Goal: Task Accomplishment & Management: Use online tool/utility

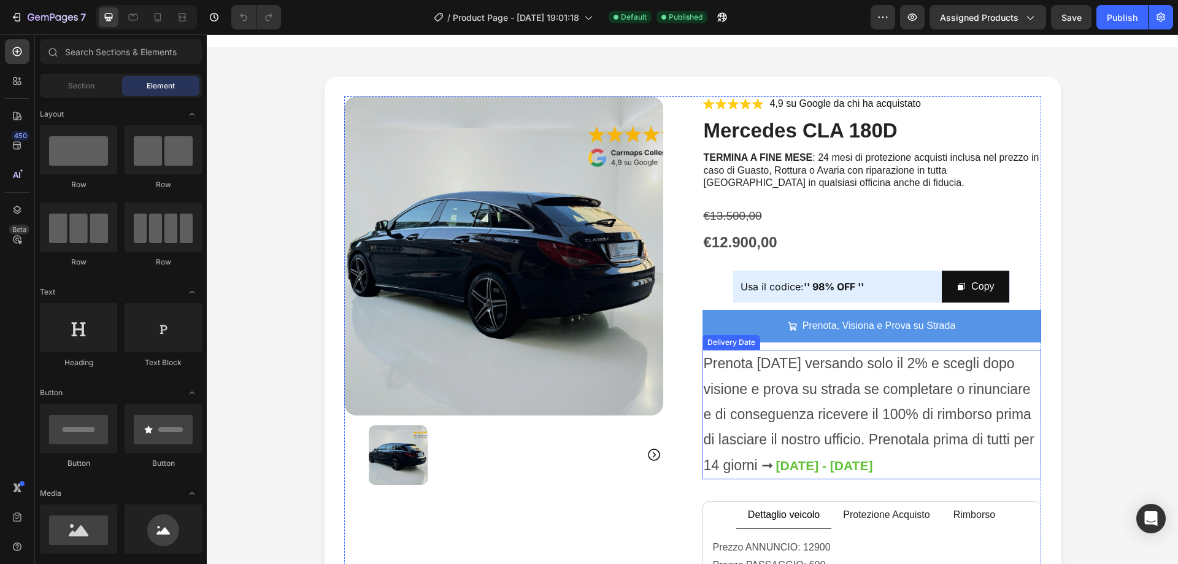
scroll to position [184, 0]
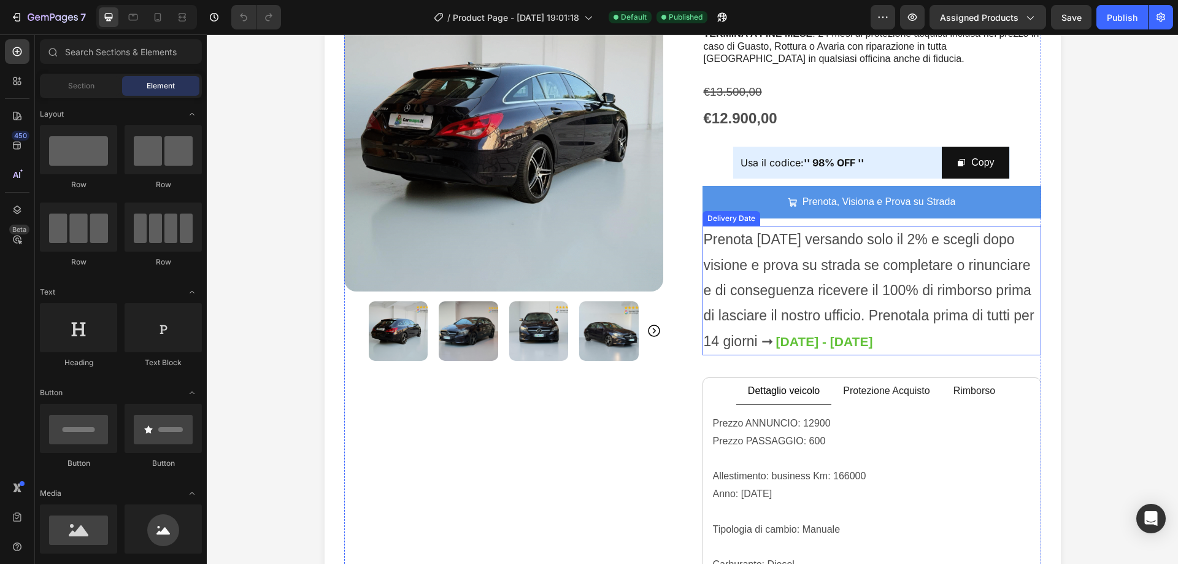
click at [727, 328] on span "Prenota [DATE] versando solo il 2% e scegli dopo visione e prova su strada se c…" at bounding box center [869, 290] width 331 height 118
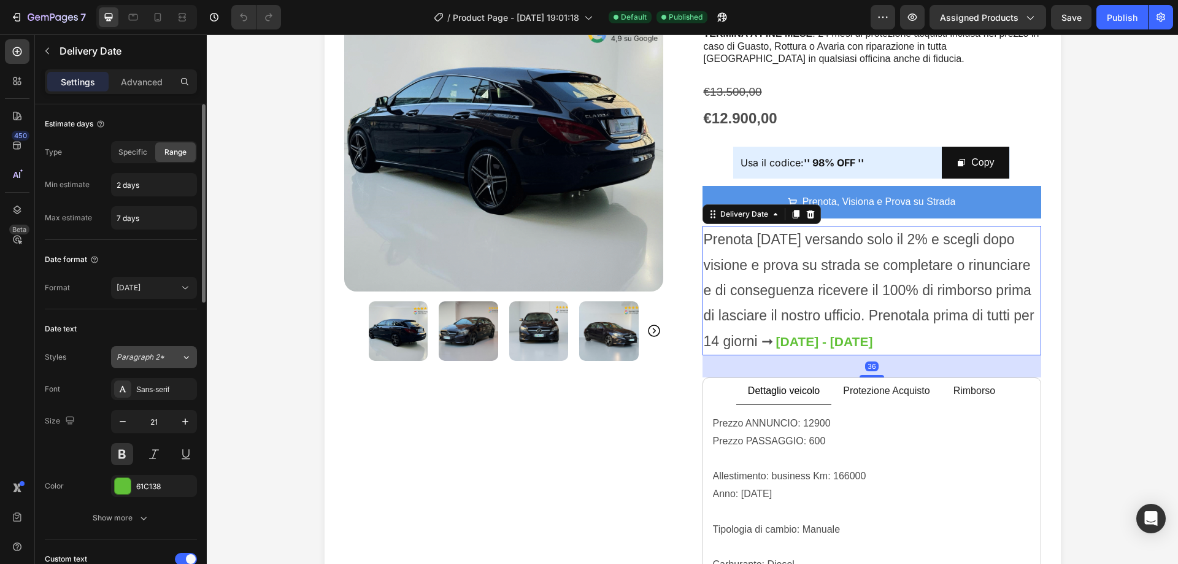
scroll to position [0, 0]
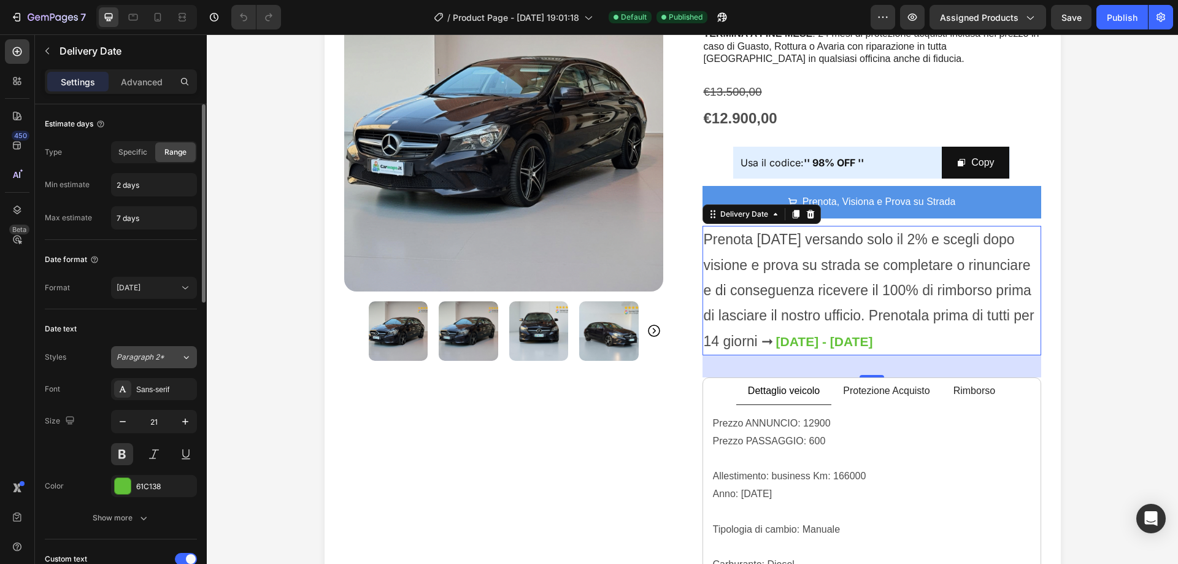
click at [142, 363] on button "Paragraph 2*" at bounding box center [154, 357] width 86 height 22
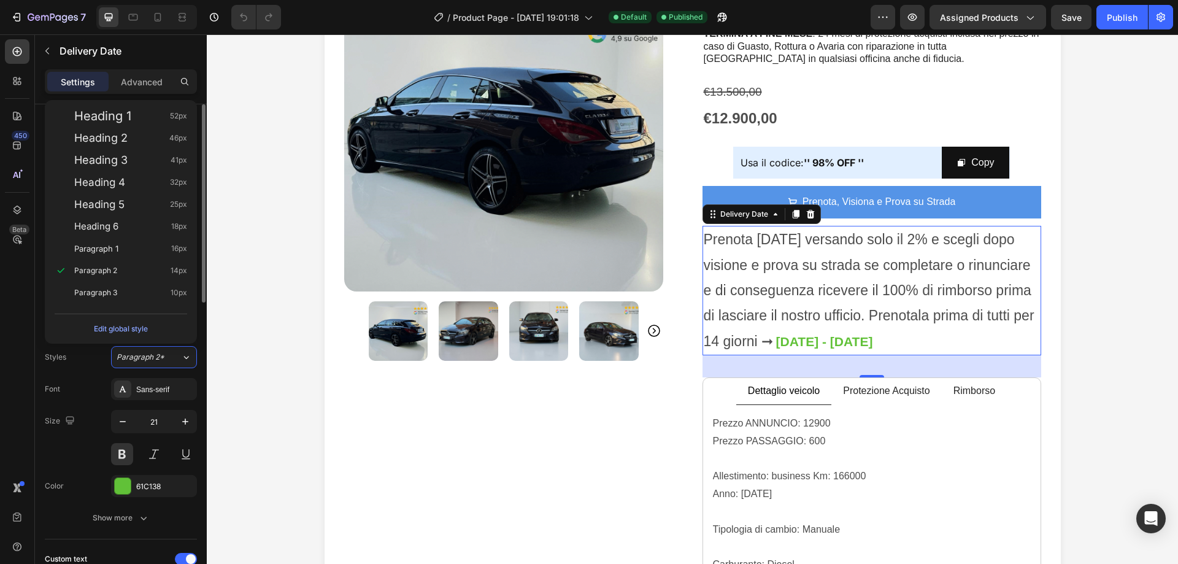
click at [82, 393] on div "Font Sans-serif" at bounding box center [121, 389] width 152 height 22
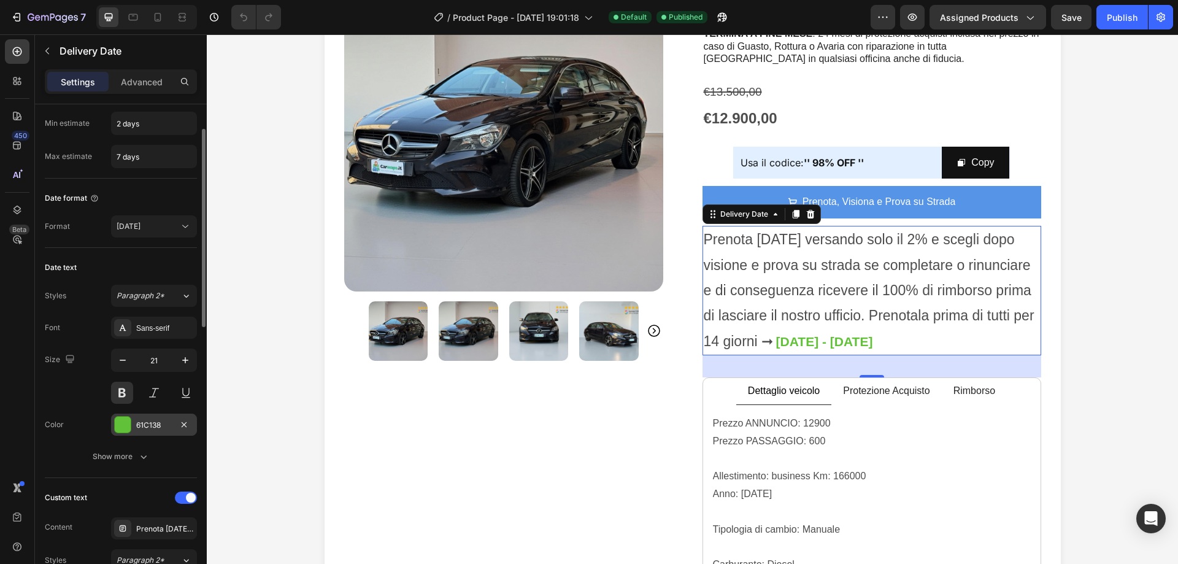
scroll to position [245, 0]
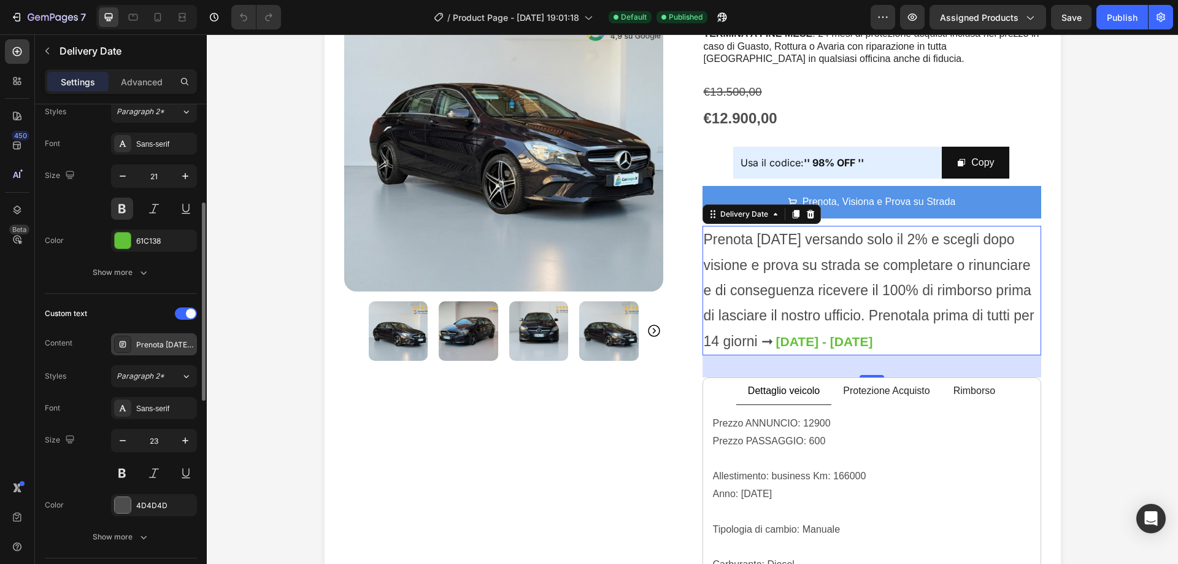
click at [136, 345] on div "Prenota [DATE] versando solo il 2% e scegli dopo visione e prova su strada se c…" at bounding box center [154, 344] width 86 height 22
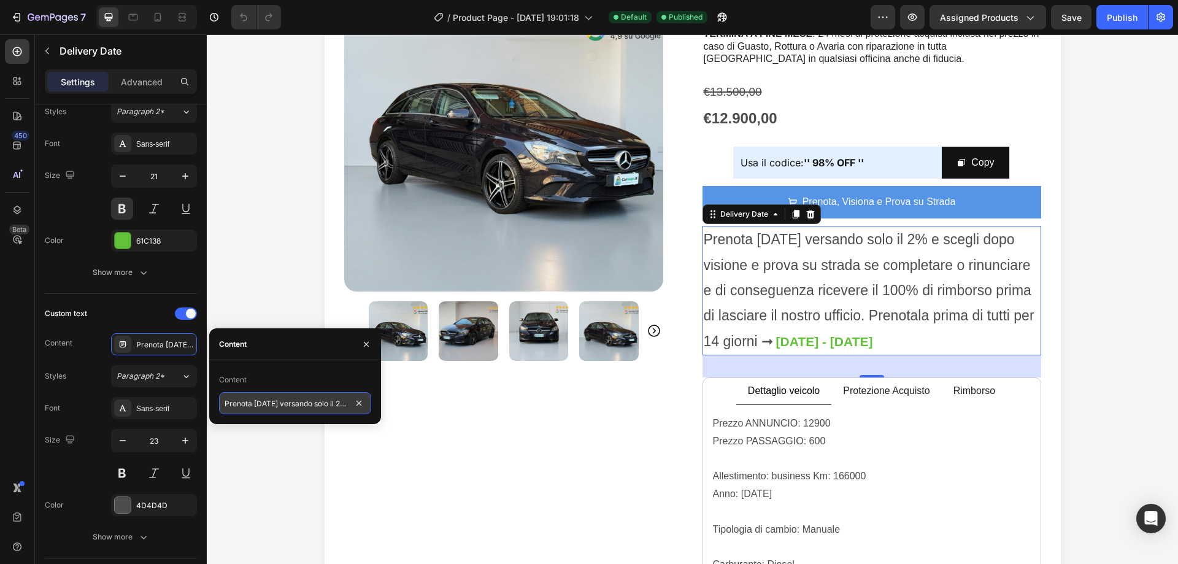
click at [272, 406] on input "Prenota [DATE] versando solo il 2% e scegli dopo visione e prova su strada se c…" at bounding box center [295, 403] width 152 height 22
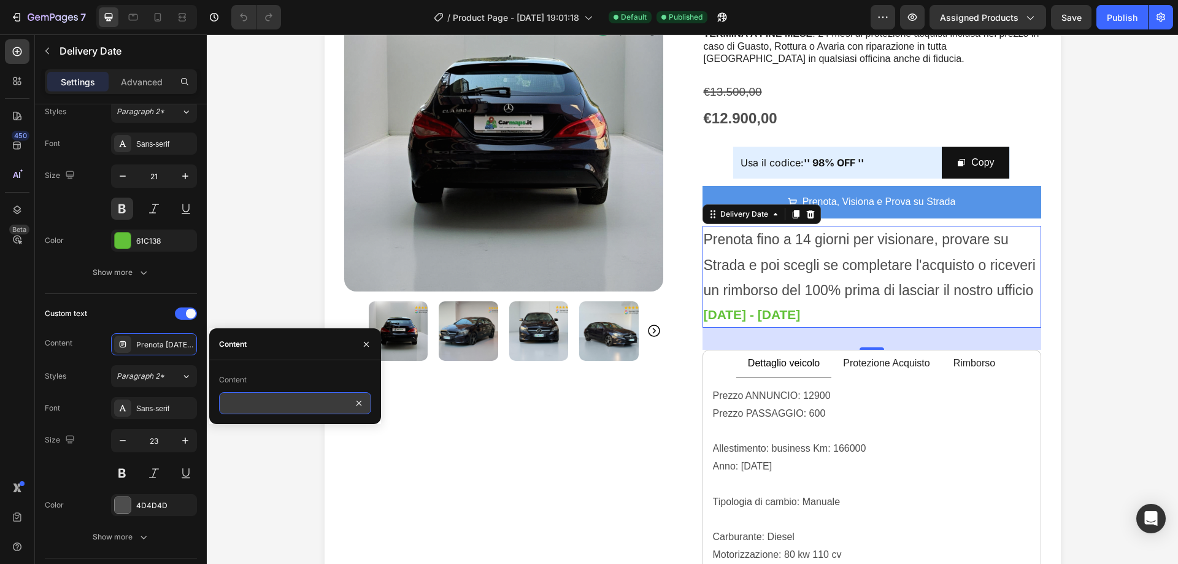
scroll to position [0, 423]
click at [271, 402] on input "Prenota fino a 14 giorni per visionare, provare su Strada e poi scegli se compl…" at bounding box center [295, 403] width 152 height 22
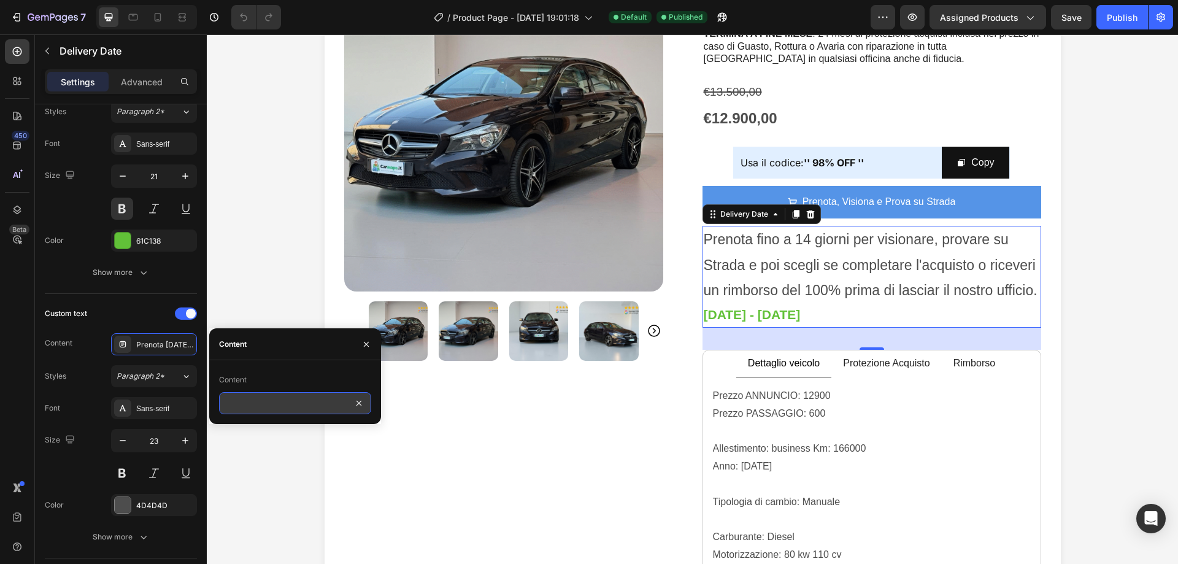
click at [271, 402] on input "Prenota fino a 14 giorni per visionare, provare su Strada e poi scegli se compl…" at bounding box center [295, 403] width 152 height 22
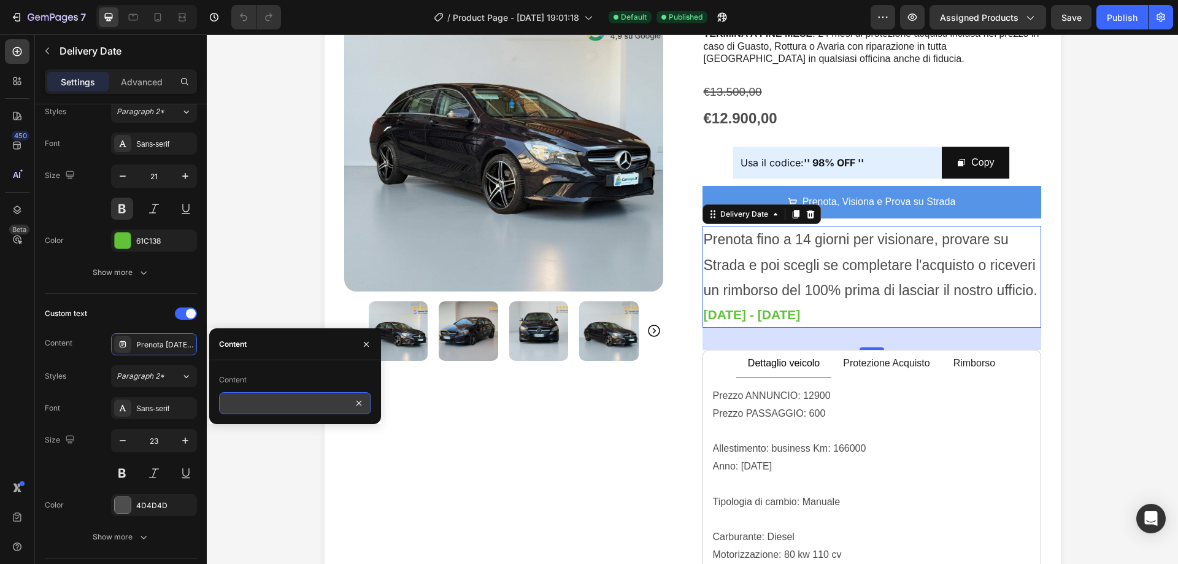
click at [271, 402] on input "Prenota fino a 14 giorni per visionare, provare su Strada e poi scegli se compl…" at bounding box center [295, 403] width 152 height 22
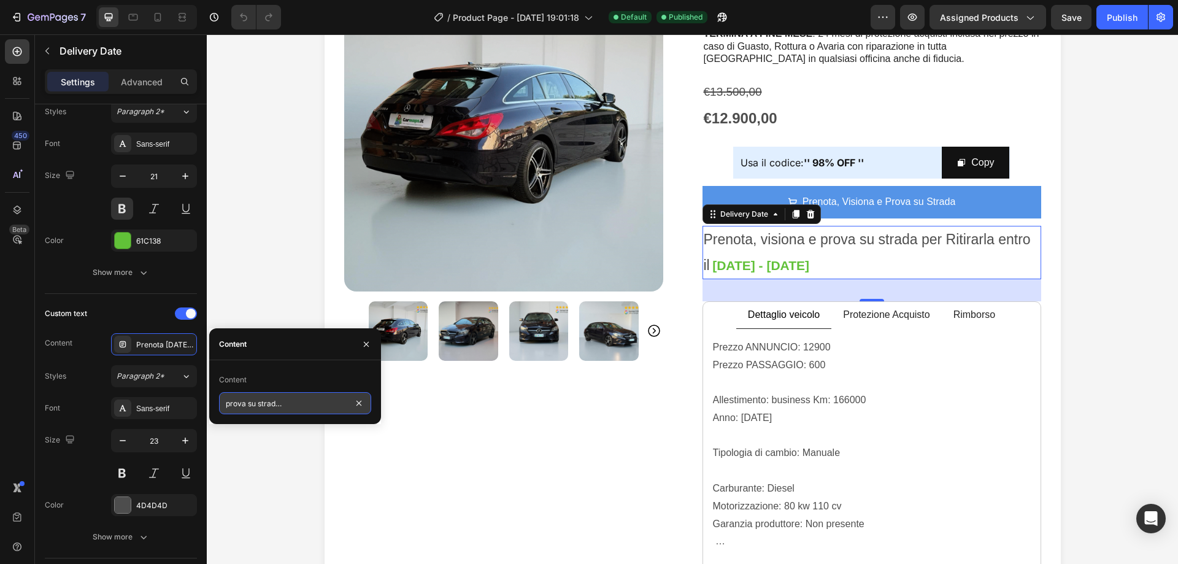
scroll to position [0, 64]
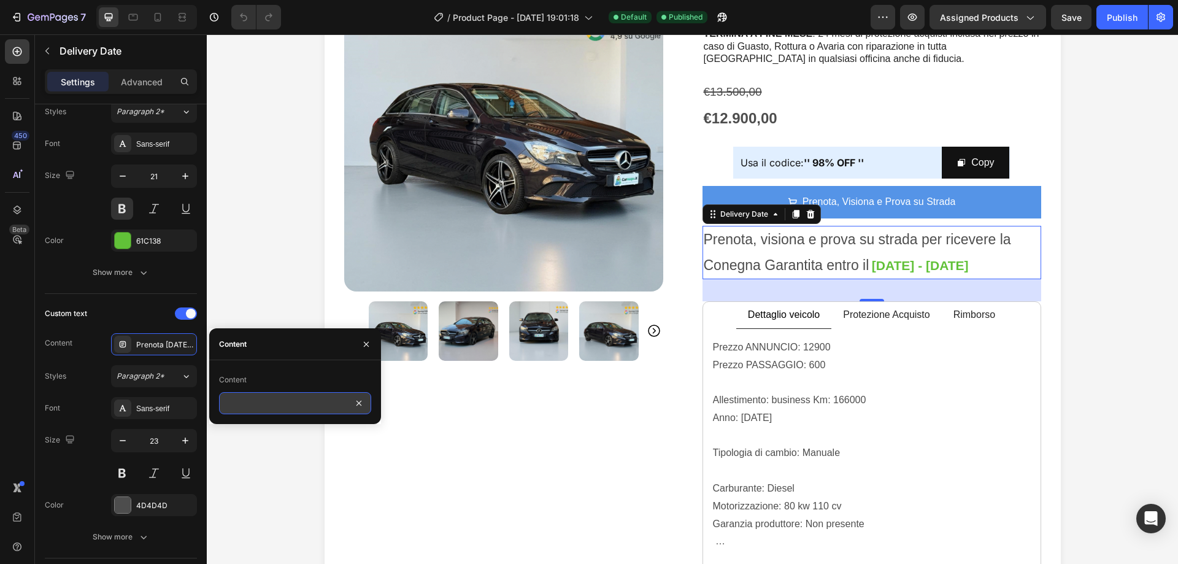
type input "Prenota, visiona e prova su strada per ricevere la Conegna Garantita entro il"
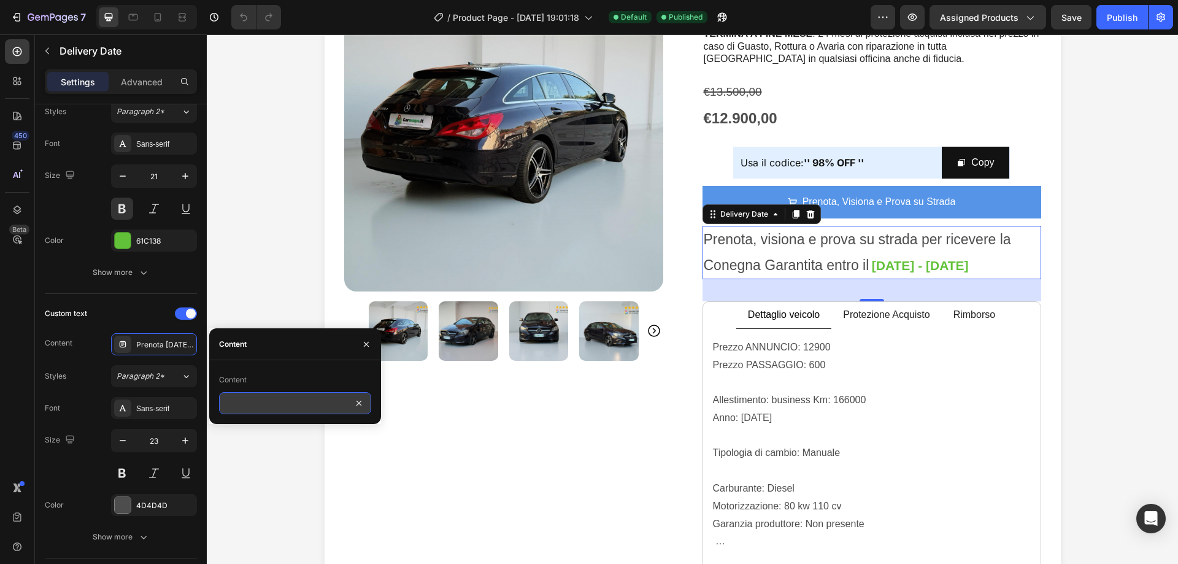
scroll to position [0, 143]
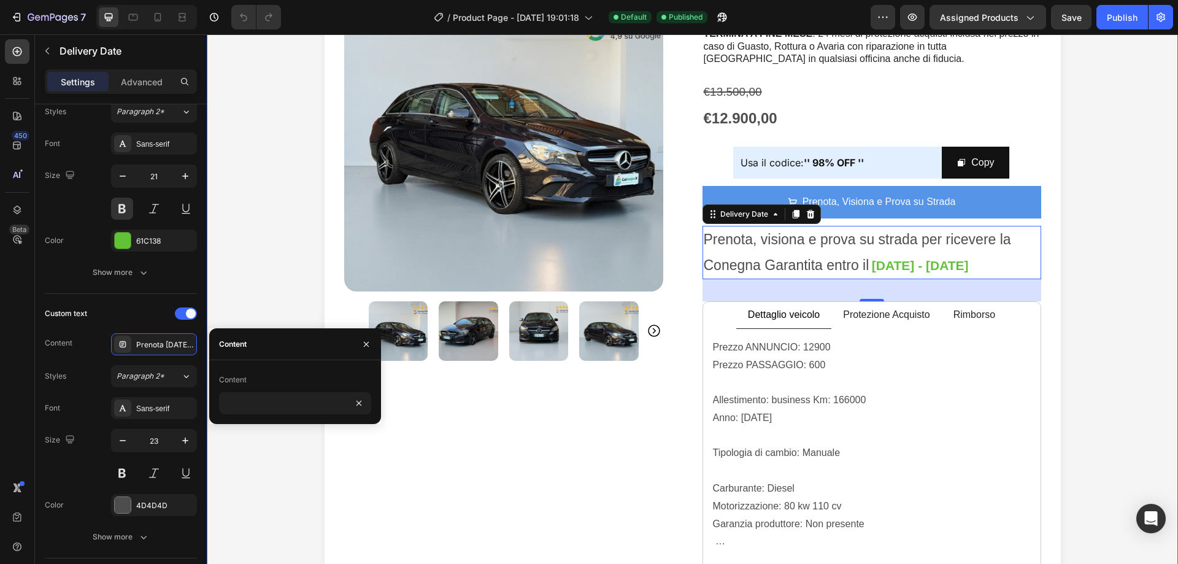
click at [1066, 168] on div "Icon Icon Icon Icon Icon Icon List 4,9 su Google da chi ha già Acquistato Text …" at bounding box center [692, 285] width 947 height 665
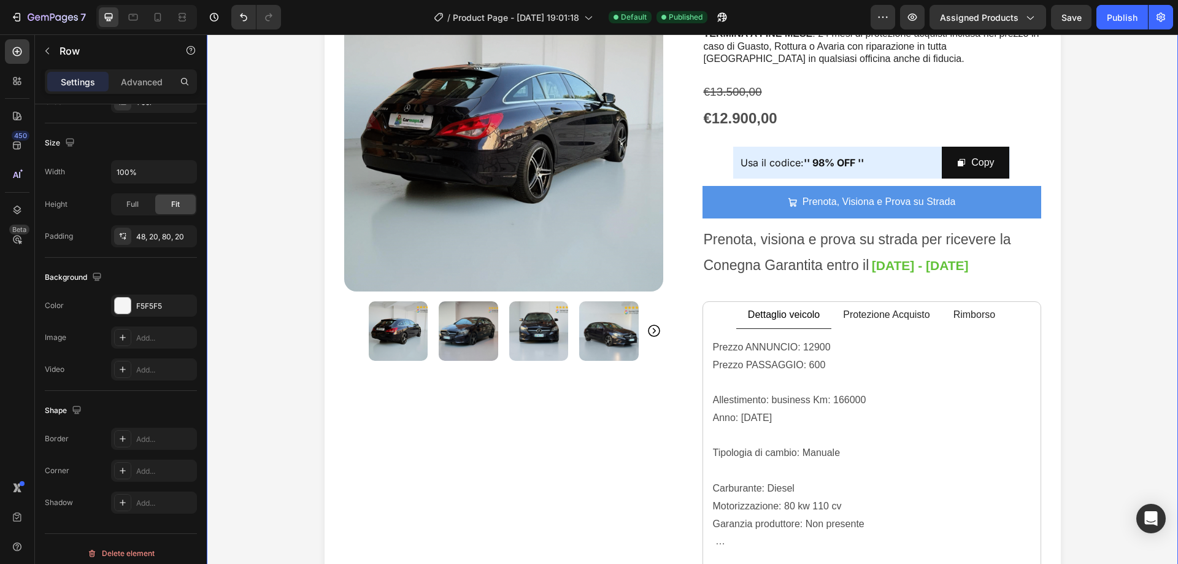
scroll to position [0, 0]
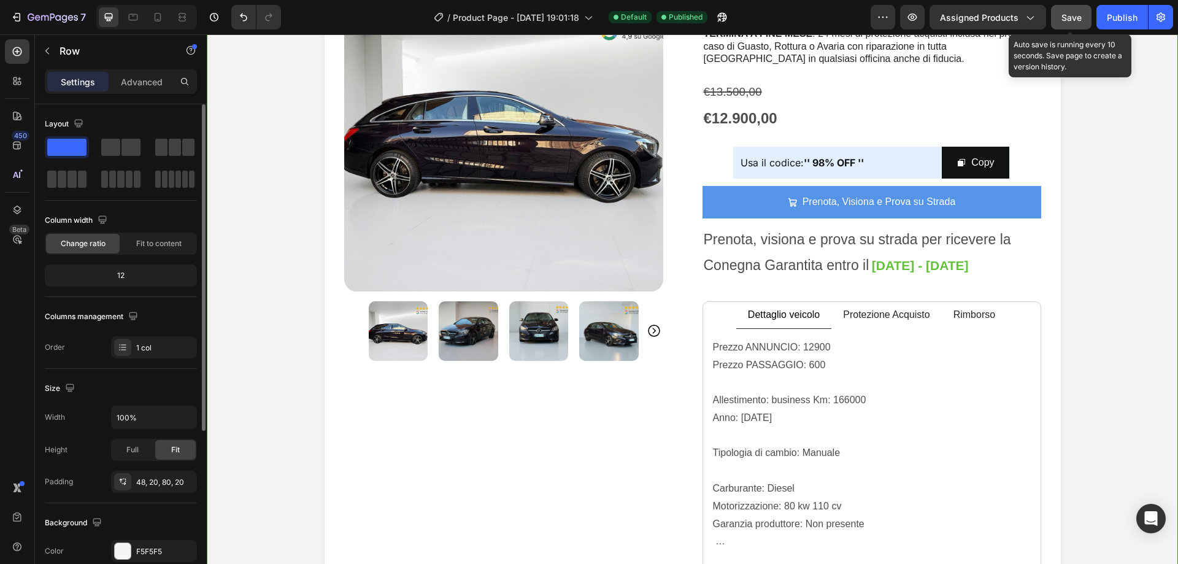
click at [1081, 25] on button "Save" at bounding box center [1071, 17] width 40 height 25
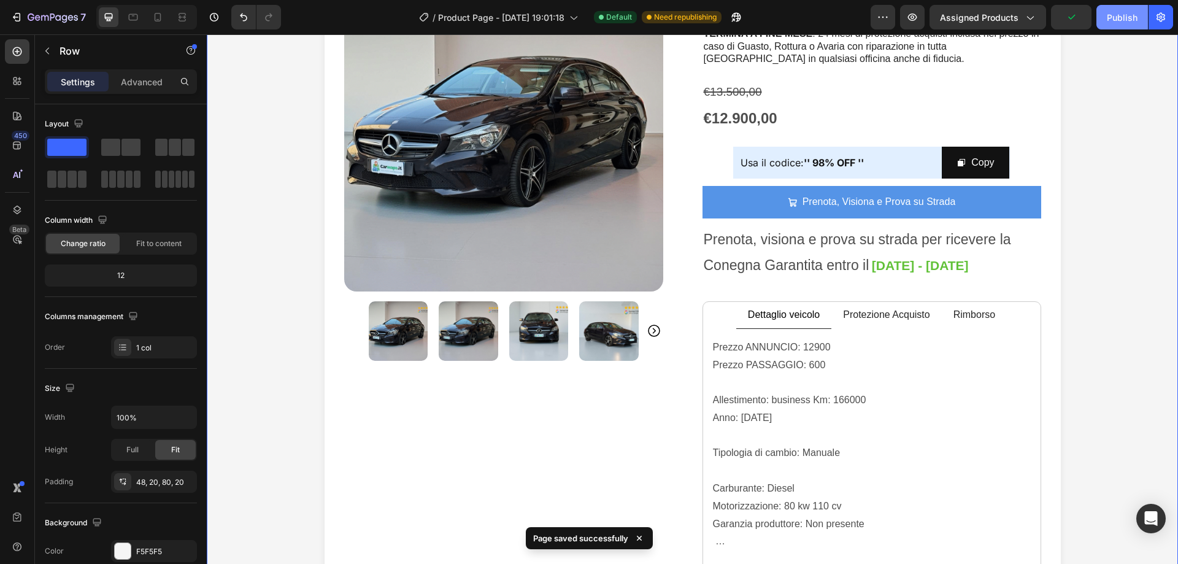
click at [1127, 21] on div "Publish" at bounding box center [1122, 17] width 31 height 13
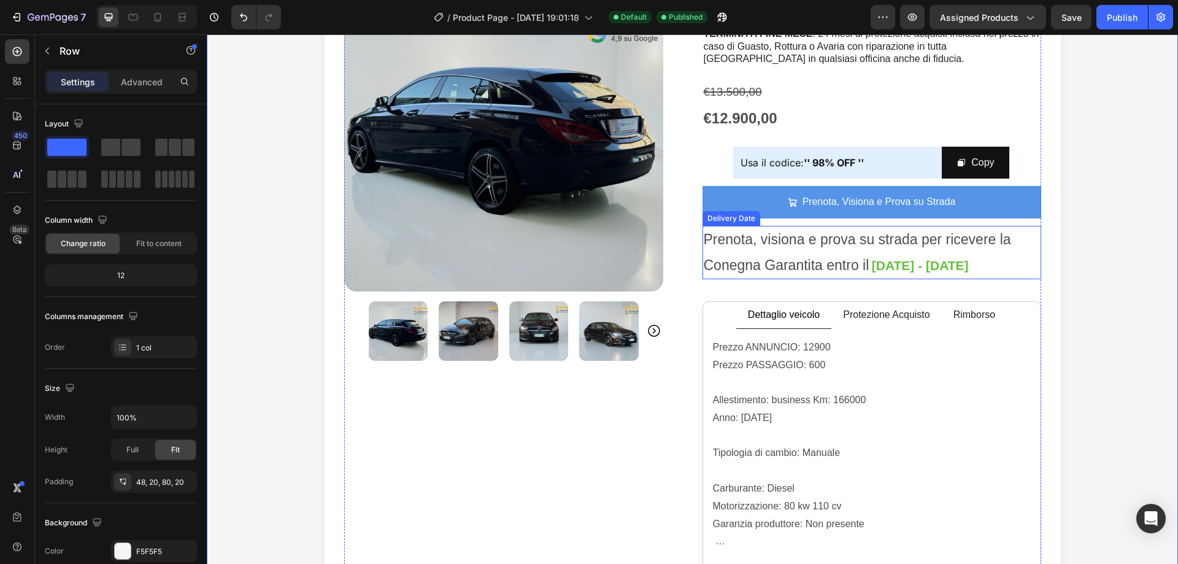
click at [826, 272] on span "Prenota, visiona e prova su strada per ricevere la Conegna Garantita entro il" at bounding box center [857, 251] width 307 height 41
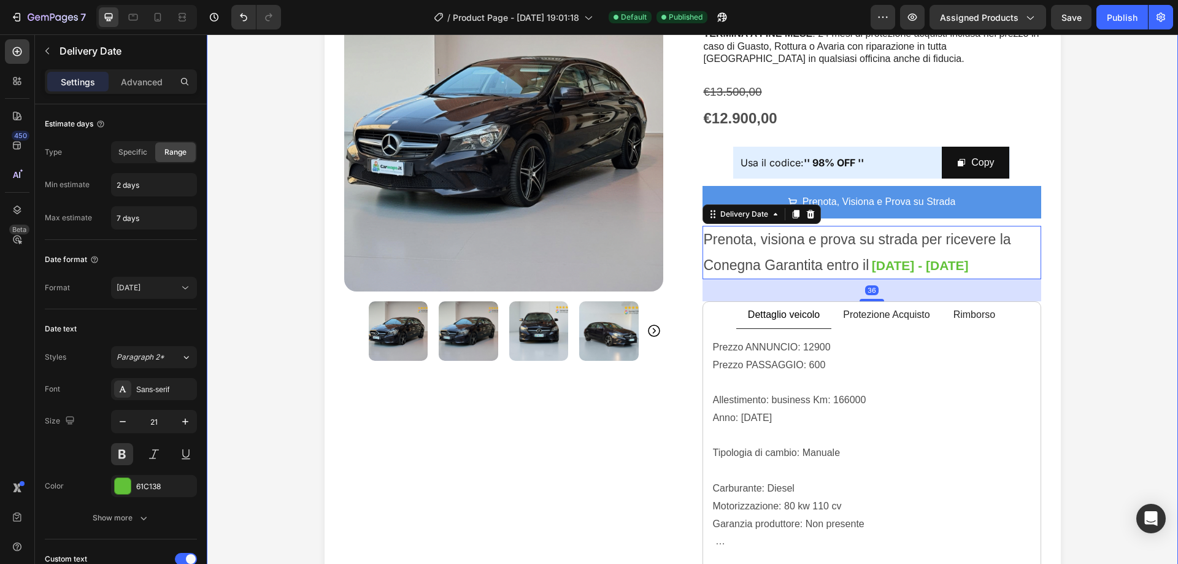
click at [1145, 258] on div "Icon Icon Icon Icon Icon Icon List 4,9 su Google da chi ha già Acquistato Text …" at bounding box center [692, 285] width 947 height 665
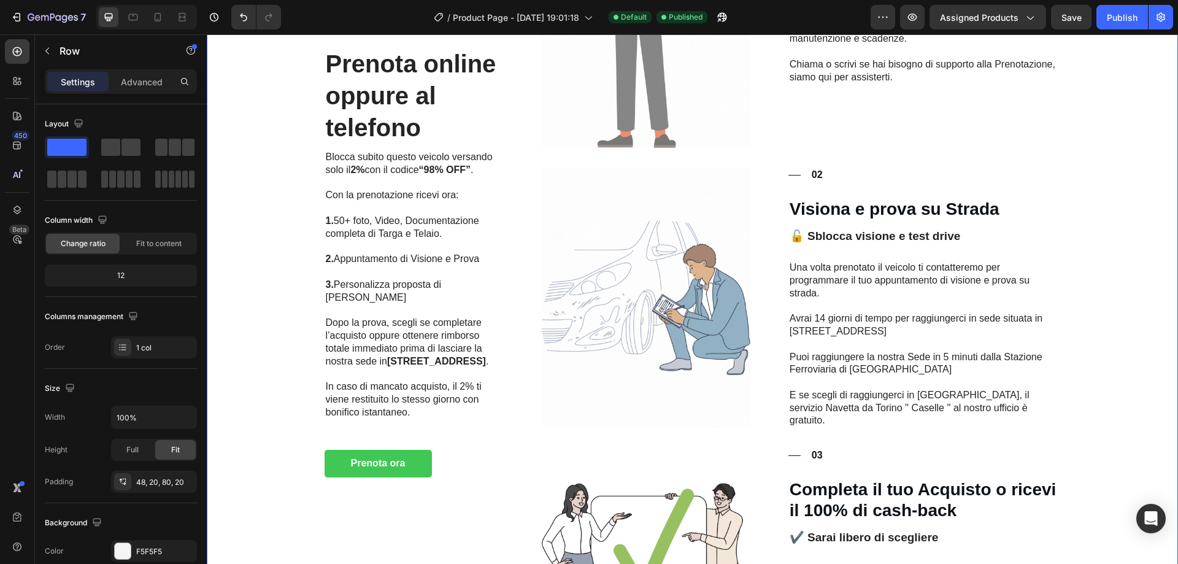
scroll to position [982, 0]
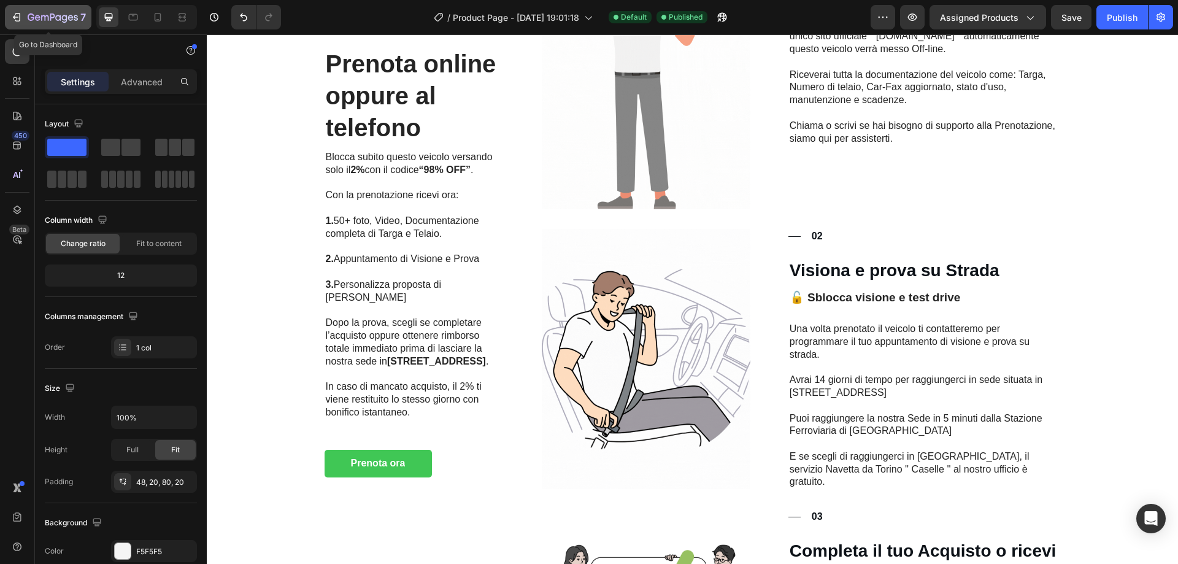
click at [42, 21] on icon "button" at bounding box center [53, 18] width 50 height 10
